Goal: Check status: Check status

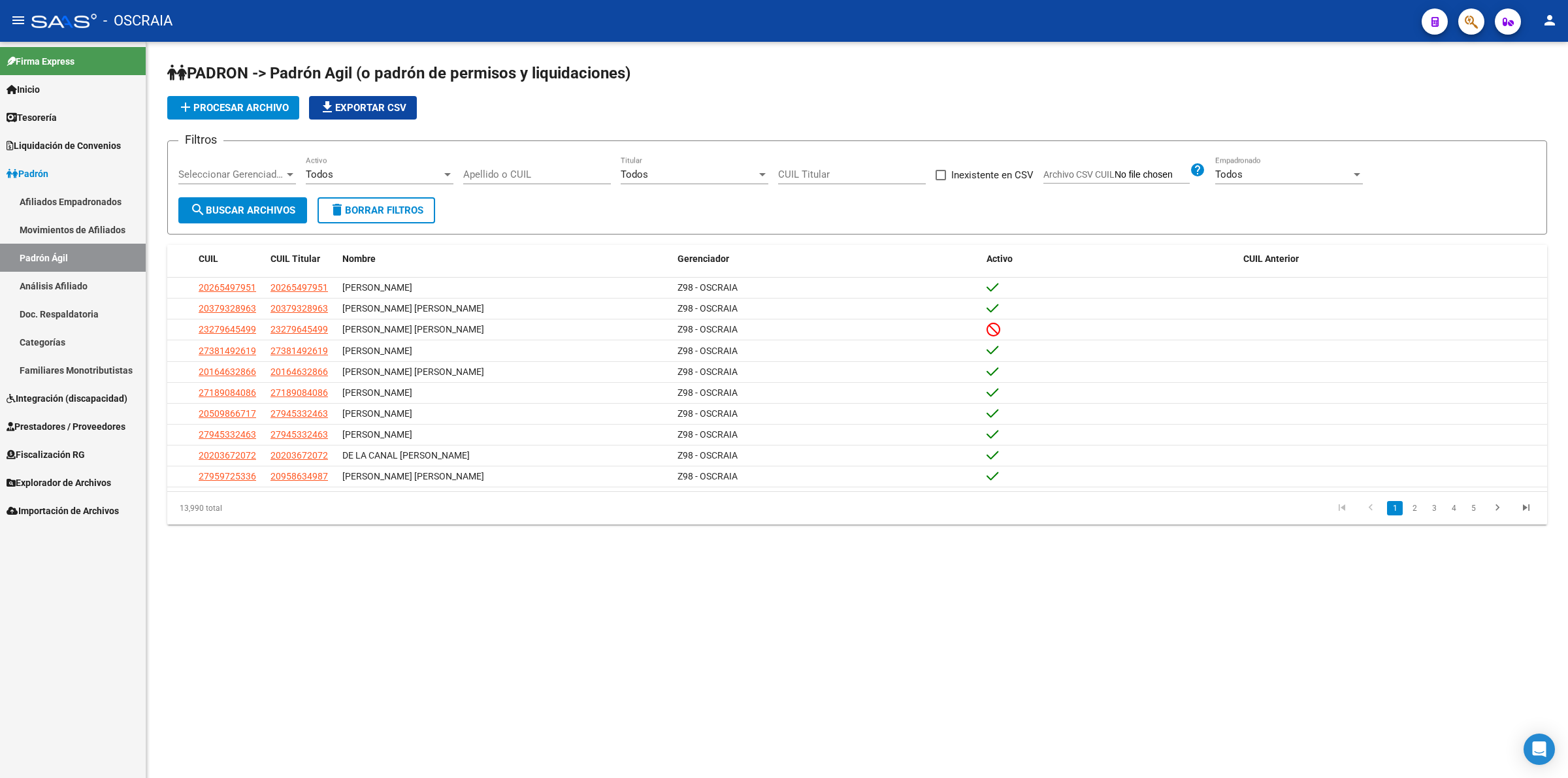
click at [69, 286] on link "Análisis Afiliado" at bounding box center [73, 286] width 145 height 28
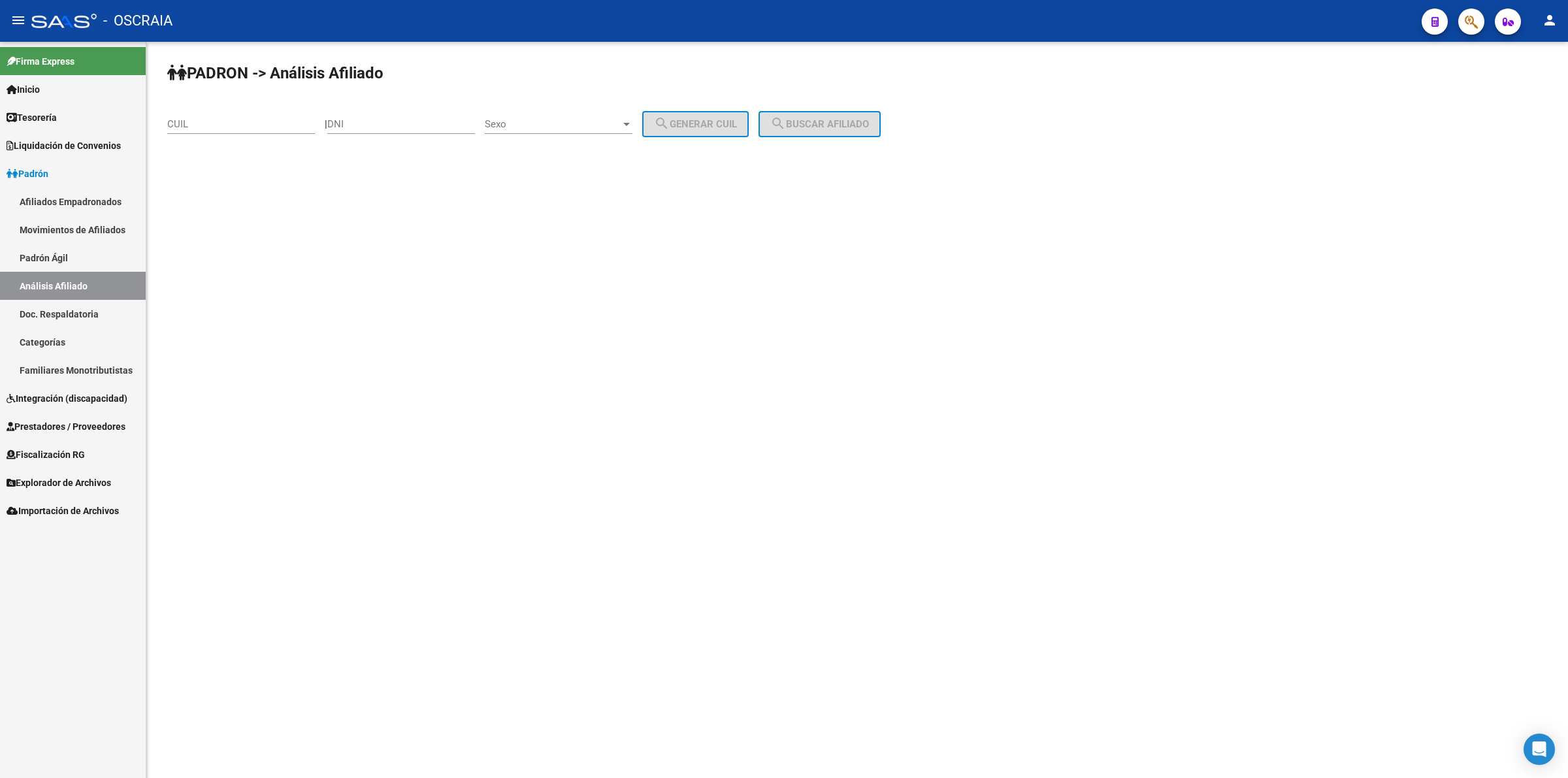
click at [357, 108] on div "DNI" at bounding box center [401, 120] width 147 height 28
click at [369, 118] on input "DNI" at bounding box center [401, 124] width 147 height 12
click at [191, 138] on div "CUIL" at bounding box center [241, 126] width 147 height 41
click at [188, 127] on input "CUIL" at bounding box center [241, 124] width 147 height 12
type input "20-50080642-8"
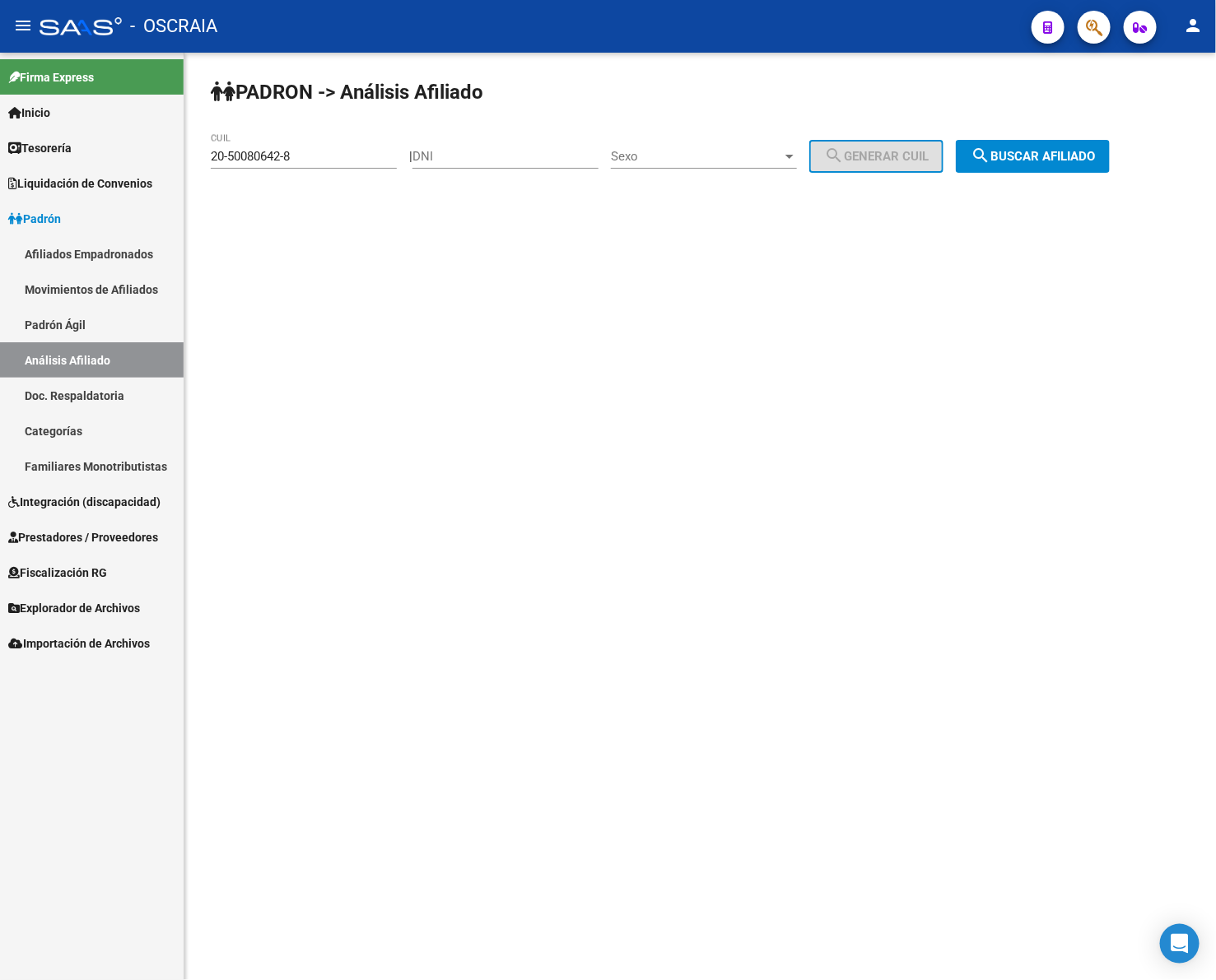
click at [1032, 149] on span "search Buscar afiliado" at bounding box center [1033, 156] width 125 height 15
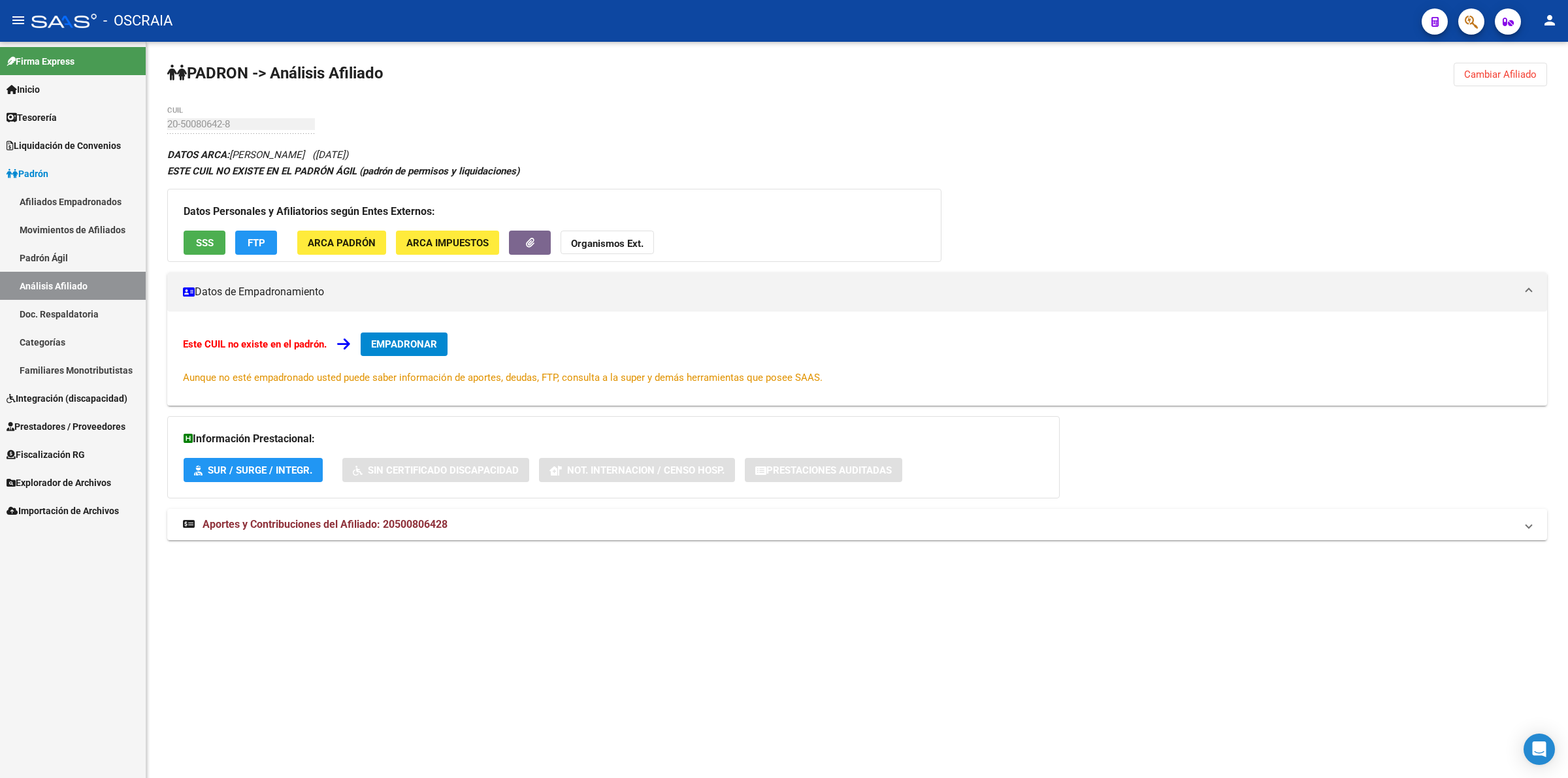
click at [1058, 292] on mat-panel-title "Datos de Empadronamiento" at bounding box center [849, 292] width 1333 height 15
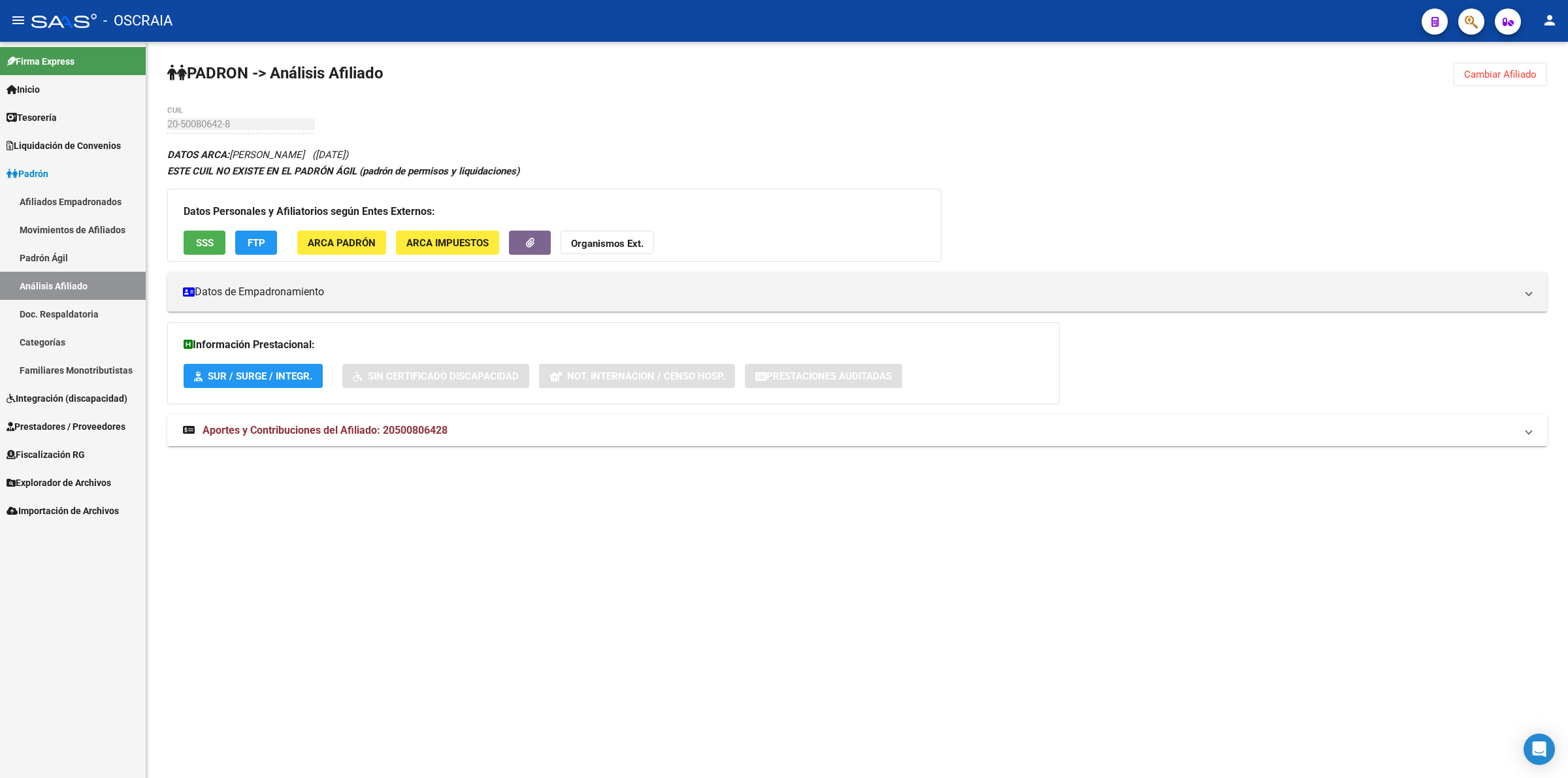
click at [686, 588] on mat-sidenav-content "PADRON -> Análisis Afiliado Cambiar Afiliado 20-50080642-8 CUIL DATOS ARCA: [PE…" at bounding box center [857, 410] width 1422 height 736
